Goal: Connect with others: Connect with others

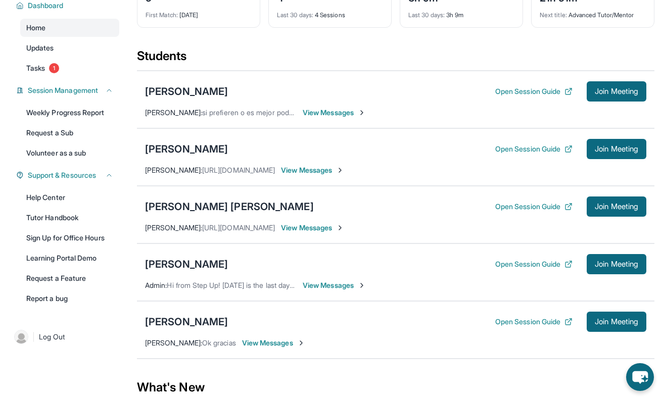
scroll to position [93, 0]
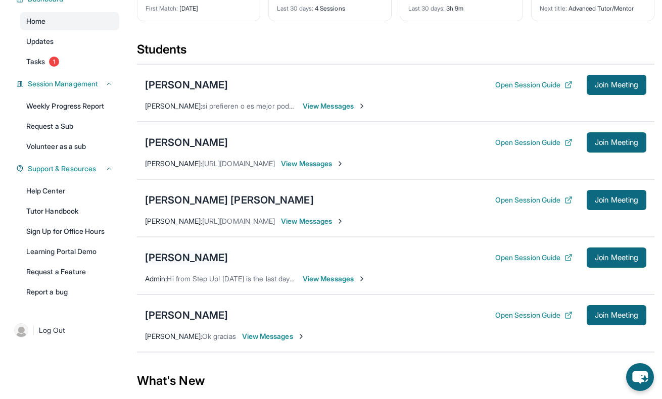
click at [176, 253] on div "[PERSON_NAME]" at bounding box center [186, 258] width 83 height 14
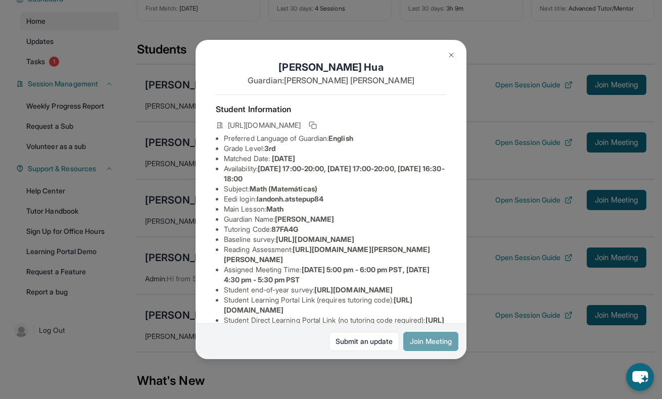
click at [430, 342] on button "Join Meeting" at bounding box center [430, 341] width 55 height 19
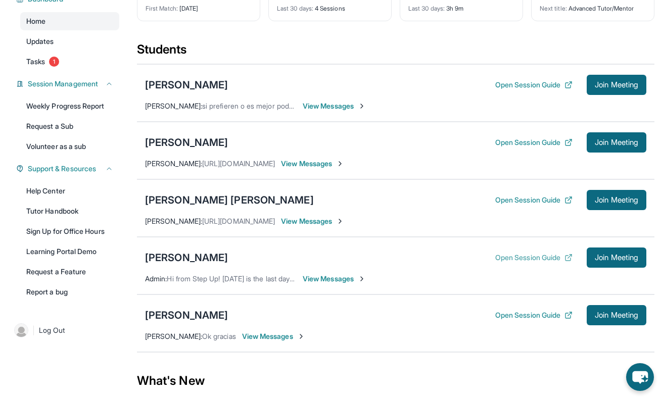
click at [541, 255] on button "Open Session Guide" at bounding box center [533, 258] width 77 height 10
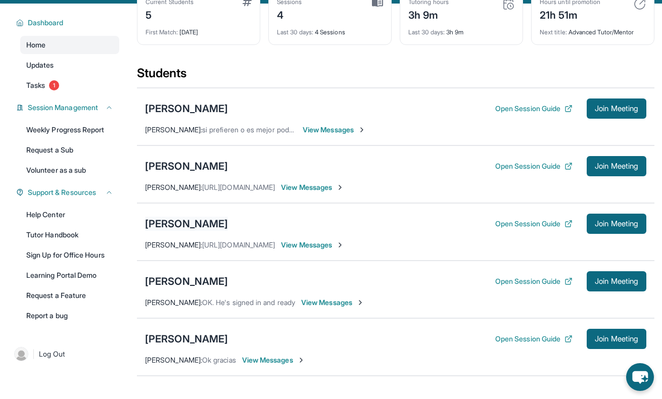
scroll to position [69, 0]
click at [181, 278] on div "[PERSON_NAME]" at bounding box center [186, 281] width 83 height 14
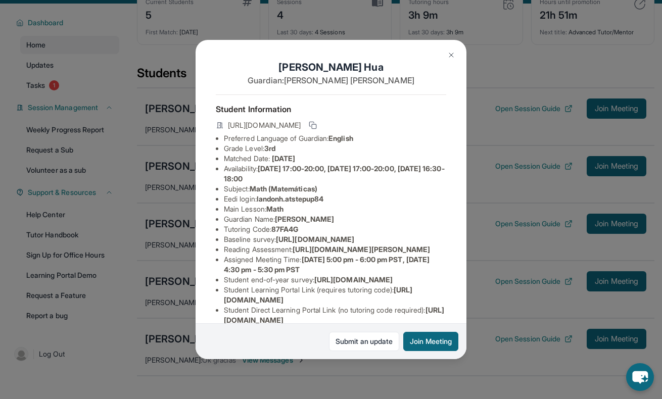
click at [289, 198] on span "landonh.atstepup84" at bounding box center [290, 198] width 67 height 9
click at [268, 198] on span "landonh.atstepup84" at bounding box center [290, 198] width 67 height 9
drag, startPoint x: 260, startPoint y: 199, endPoint x: 335, endPoint y: 202, distance: 75.3
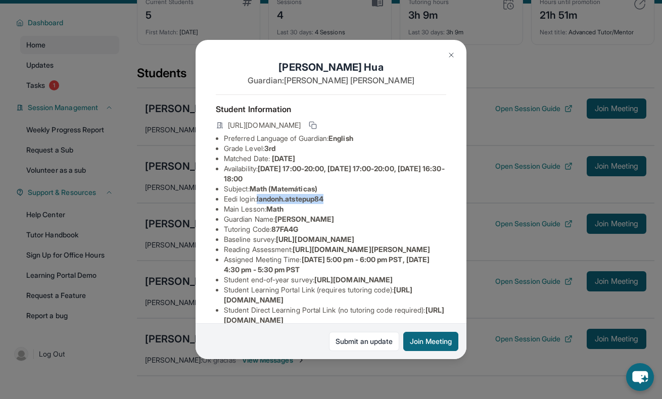
click at [335, 202] on li "Eedi login : landonh.atstepup84" at bounding box center [335, 199] width 222 height 10
copy li "landonh.atstepup84"
click at [335, 202] on li "Eedi login : landonh.atstepup84" at bounding box center [335, 199] width 222 height 10
